Goal: Information Seeking & Learning: Learn about a topic

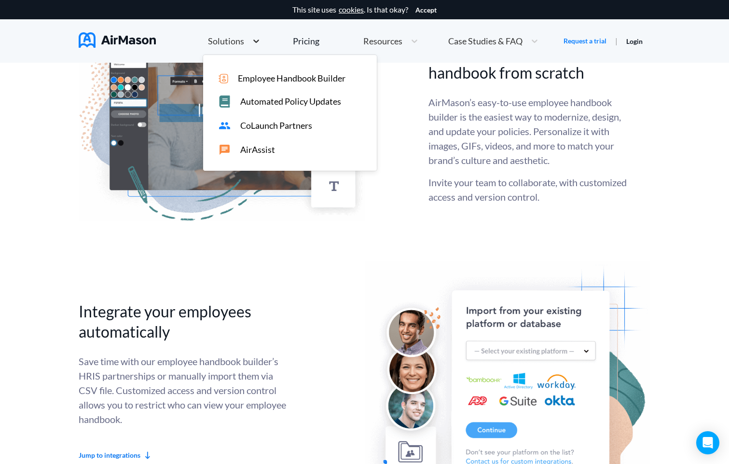
scroll to position [1795, 0]
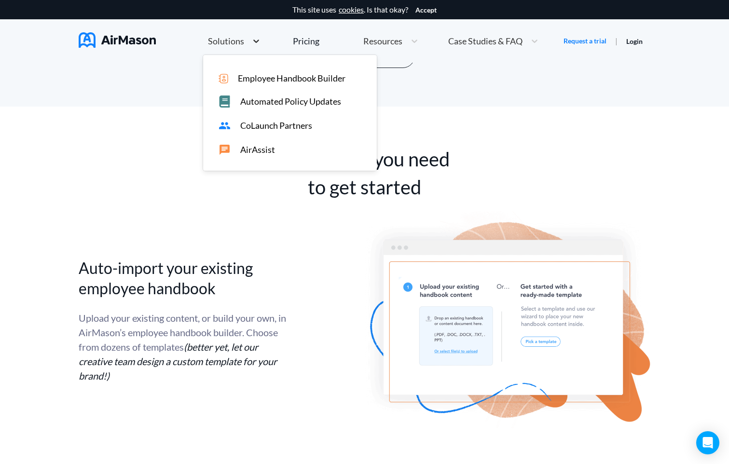
click at [255, 41] on icon at bounding box center [256, 41] width 10 height 10
click at [303, 41] on div "Pricing" at bounding box center [306, 41] width 27 height 9
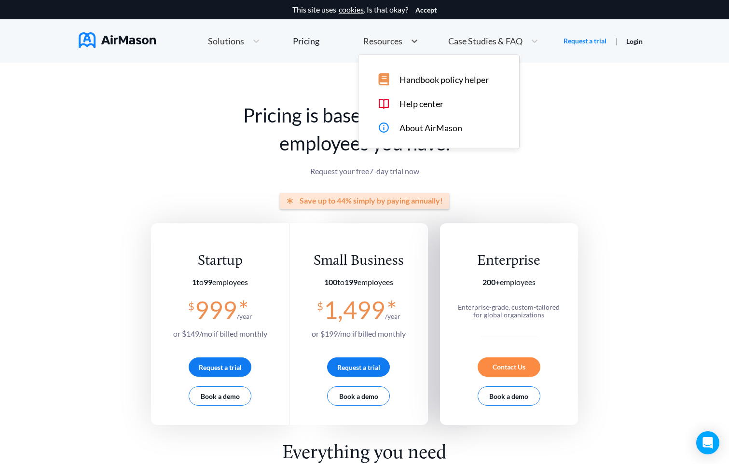
click at [370, 44] on span "Resources" at bounding box center [382, 41] width 39 height 9
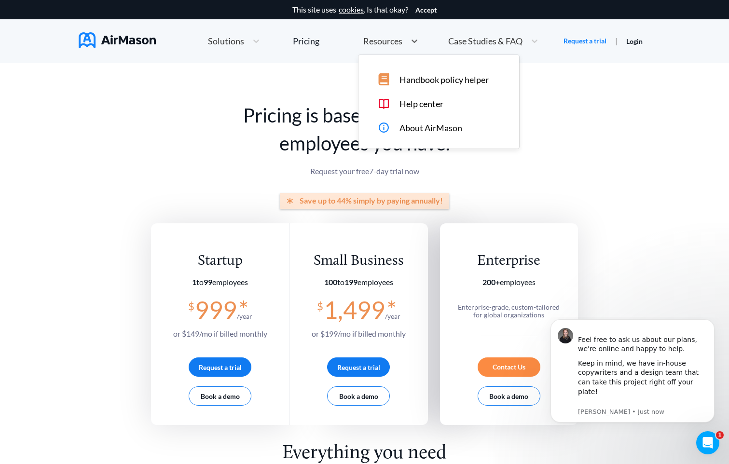
click at [467, 42] on span "Case Studies & FAQ" at bounding box center [485, 41] width 74 height 9
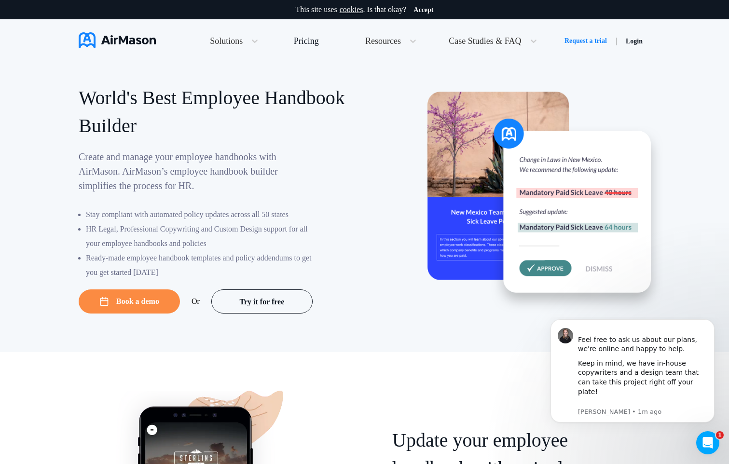
scroll to position [1815, 0]
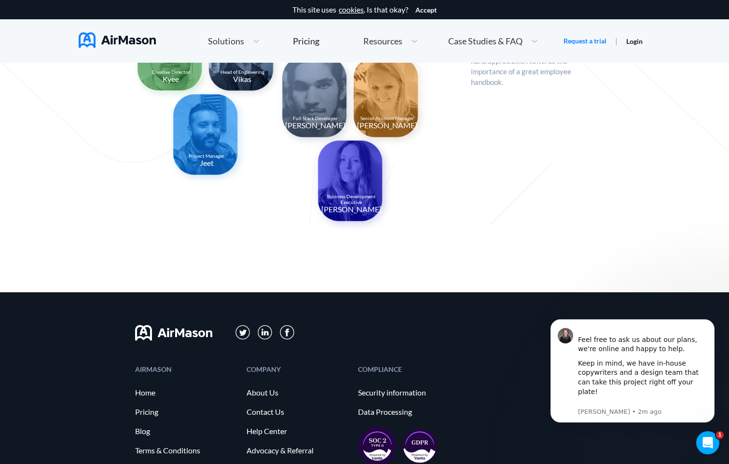
scroll to position [990, 0]
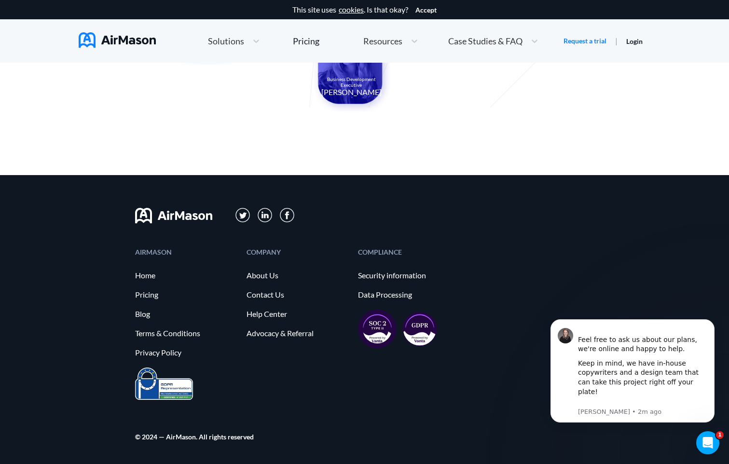
click at [283, 213] on img at bounding box center [287, 215] width 14 height 14
click at [243, 212] on img at bounding box center [242, 215] width 15 height 15
click at [243, 214] on img at bounding box center [242, 215] width 15 height 15
click at [266, 217] on img at bounding box center [265, 215] width 15 height 15
